Goal: Answer question/provide support: Share knowledge or assist other users

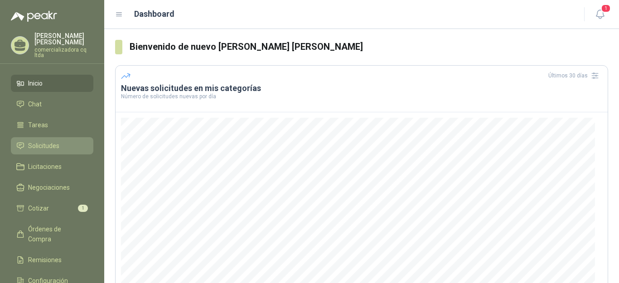
click at [30, 145] on span "Solicitudes" at bounding box center [43, 146] width 31 height 10
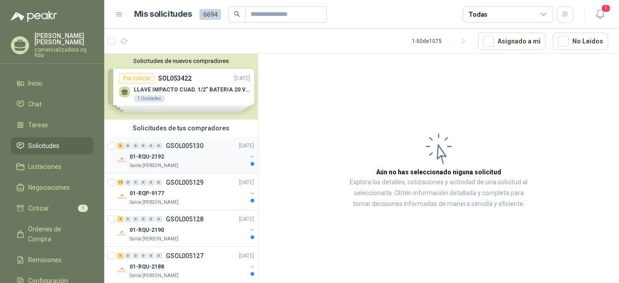
click at [174, 145] on p "GSOL005130" at bounding box center [185, 146] width 38 height 6
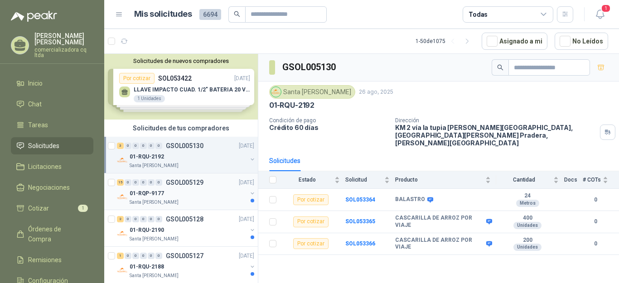
click at [172, 185] on p "GSOL005129" at bounding box center [185, 182] width 38 height 6
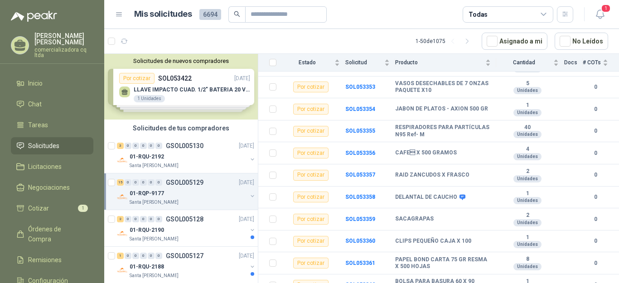
scroll to position [225, 0]
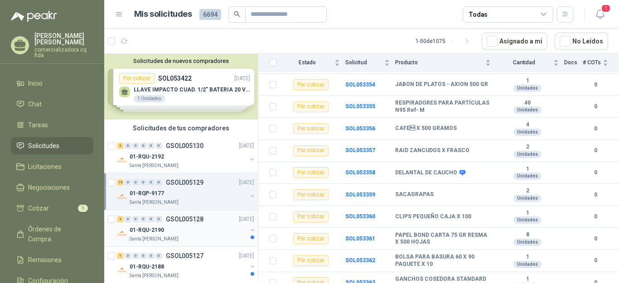
click at [149, 230] on p "01-RQU-2190" at bounding box center [147, 230] width 34 height 9
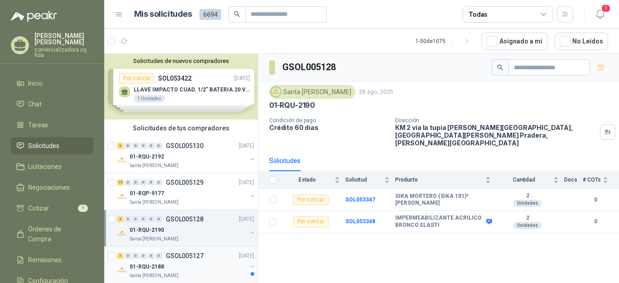
click at [148, 265] on p "01-RQU-2188" at bounding box center [147, 267] width 34 height 9
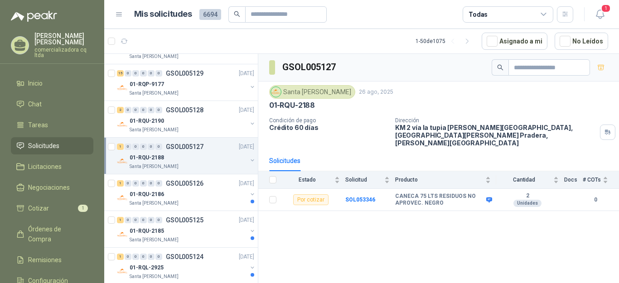
scroll to position [125, 0]
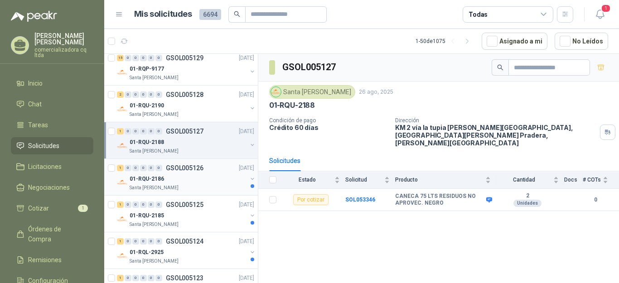
click at [150, 182] on p "01-RQU-2186" at bounding box center [147, 179] width 34 height 9
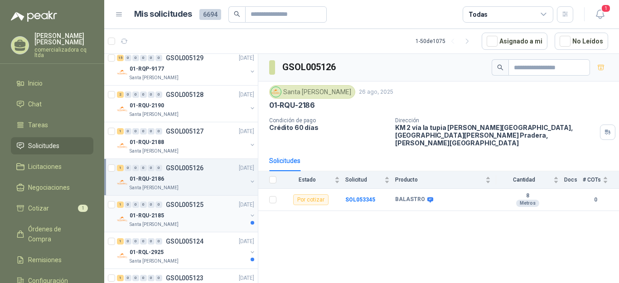
click at [147, 215] on p "01-RQU-2185" at bounding box center [147, 215] width 34 height 9
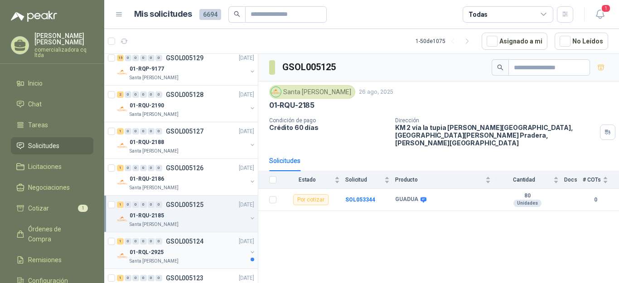
click at [149, 251] on p "01-RQL-2925" at bounding box center [147, 252] width 34 height 9
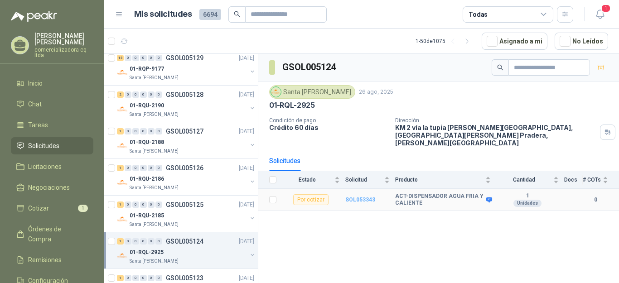
click at [357, 197] on b "SOL053343" at bounding box center [360, 200] width 30 height 6
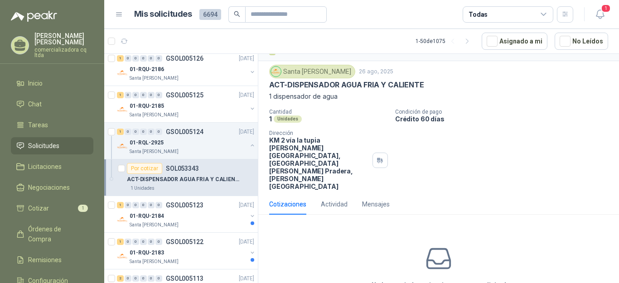
scroll to position [24, 0]
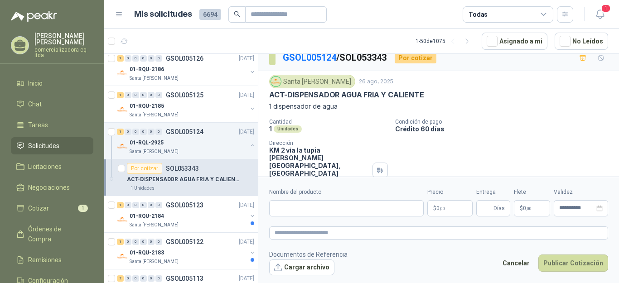
scroll to position [0, 0]
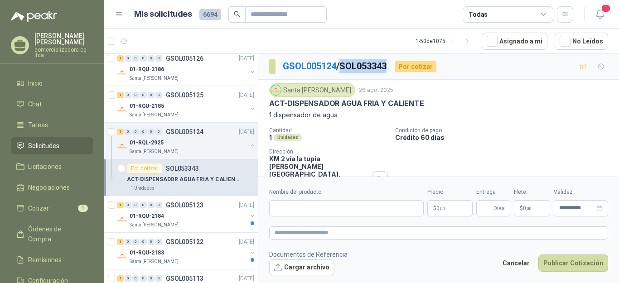
drag, startPoint x: 344, startPoint y: 64, endPoint x: 393, endPoint y: 64, distance: 48.9
click at [393, 64] on div "GSOL005124 / SOL053343 Por cotizar" at bounding box center [352, 66] width 167 height 14
copy p "SOL053343"
click at [304, 268] on button "Cargar archivo" at bounding box center [301, 267] width 65 height 16
click at [288, 207] on input "Nombre del producto" at bounding box center [346, 208] width 154 height 16
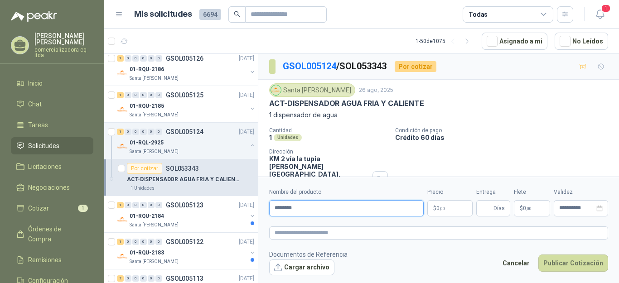
type input "**********"
click at [441, 212] on p "$ 0 ,00" at bounding box center [449, 208] width 45 height 16
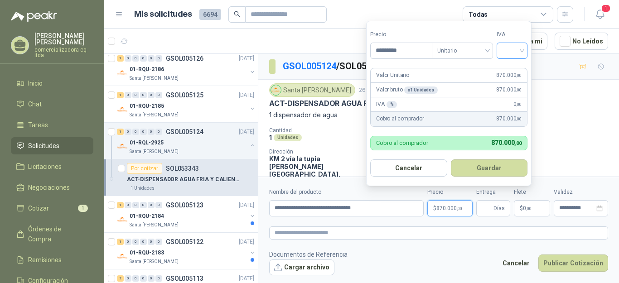
click at [525, 52] on div at bounding box center [511, 51] width 31 height 16
type input "*********"
click at [521, 70] on div "19%" at bounding box center [513, 70] width 17 height 10
click at [503, 170] on button "Guardar" at bounding box center [490, 167] width 78 height 17
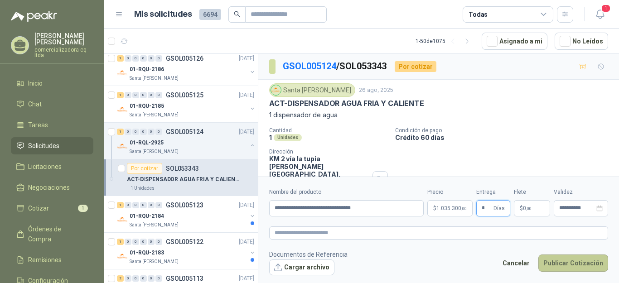
type input "*"
click at [566, 261] on button "Publicar Cotización" at bounding box center [573, 262] width 70 height 17
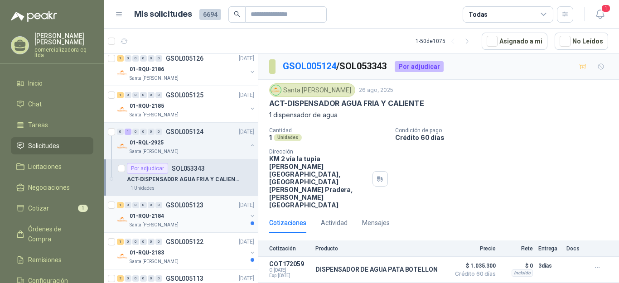
click at [153, 212] on p "01-RQU-2184" at bounding box center [147, 216] width 34 height 9
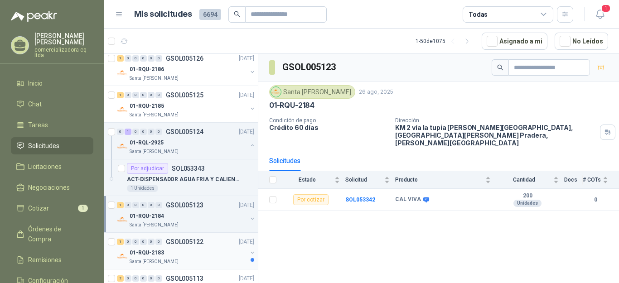
click at [146, 254] on p "01-RQU-2183" at bounding box center [147, 253] width 34 height 9
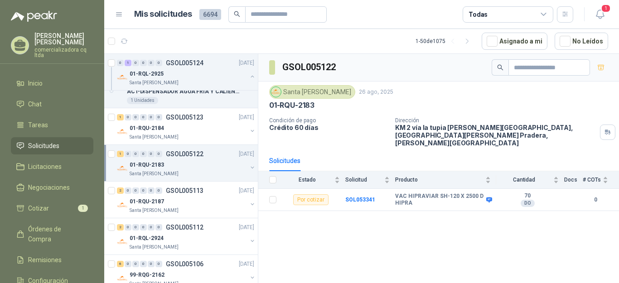
scroll to position [345, 0]
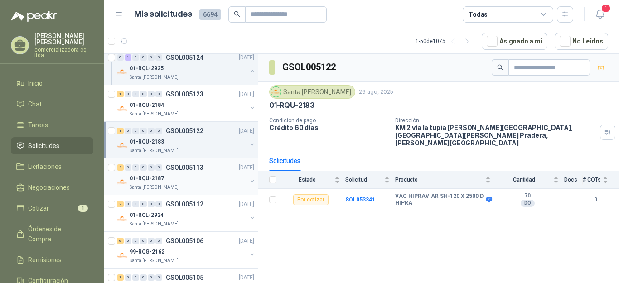
click at [149, 180] on p "01-RQU-2187" at bounding box center [147, 178] width 34 height 9
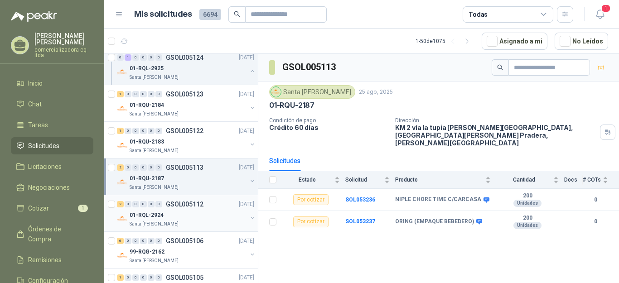
click at [151, 216] on p "01-RQL-2924" at bounding box center [147, 215] width 34 height 9
